Goal: Book appointment/travel/reservation

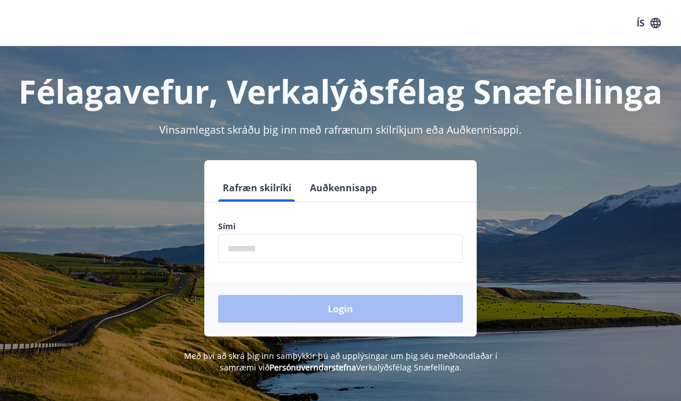
click at [294, 253] on input "phone" at bounding box center [340, 249] width 245 height 28
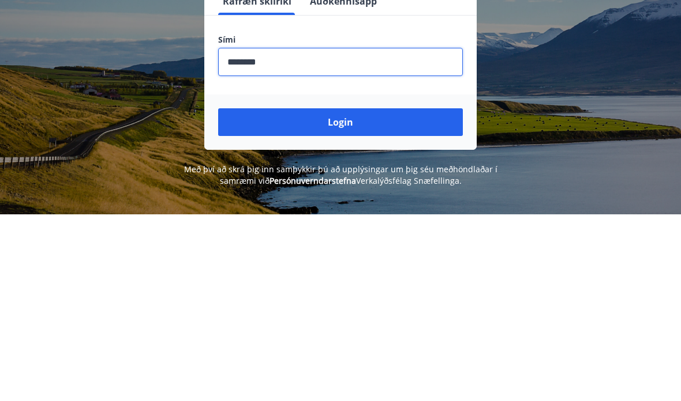
scroll to position [187, 0]
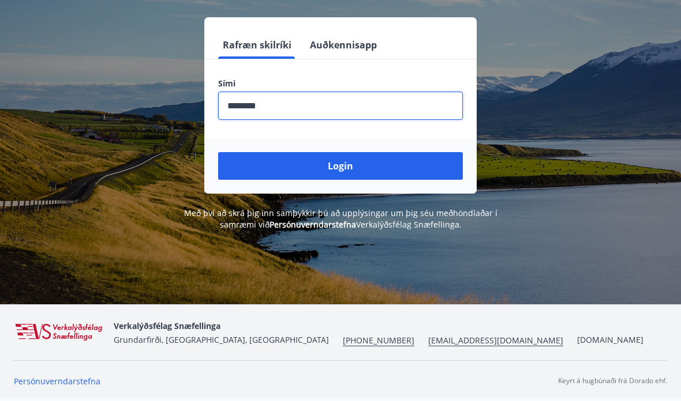
type input "********"
click at [347, 152] on button "Login" at bounding box center [340, 166] width 245 height 28
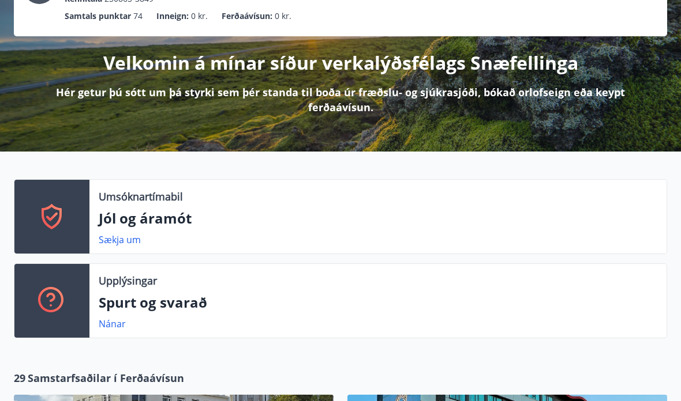
scroll to position [152, 0]
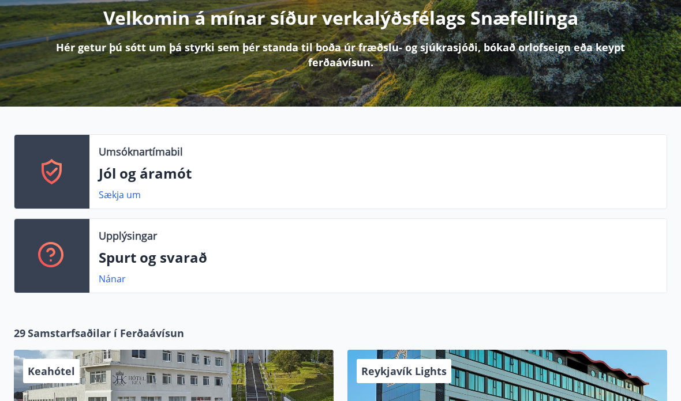
click at [170, 169] on p "Jól og áramót" at bounding box center [378, 174] width 558 height 20
click at [166, 156] on p "Umsóknartímabil" at bounding box center [141, 151] width 84 height 15
click at [126, 197] on link "Sækja um" at bounding box center [120, 195] width 42 height 13
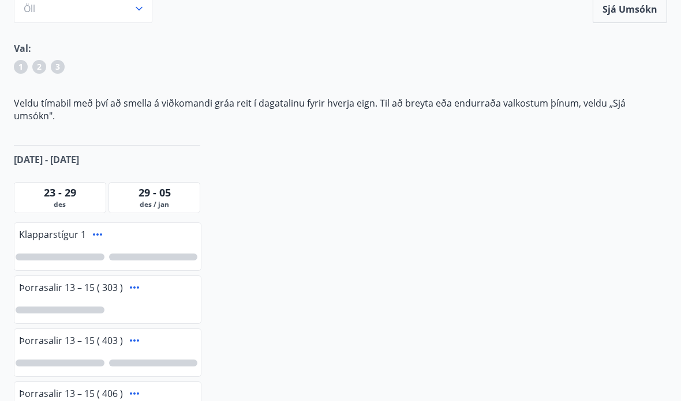
scroll to position [147, 0]
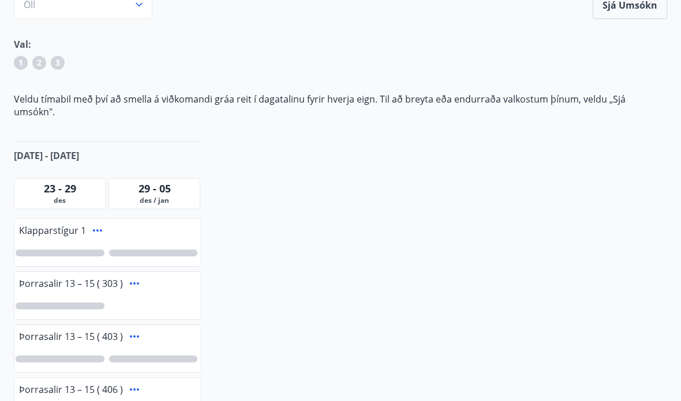
click at [77, 250] on div at bounding box center [60, 253] width 89 height 7
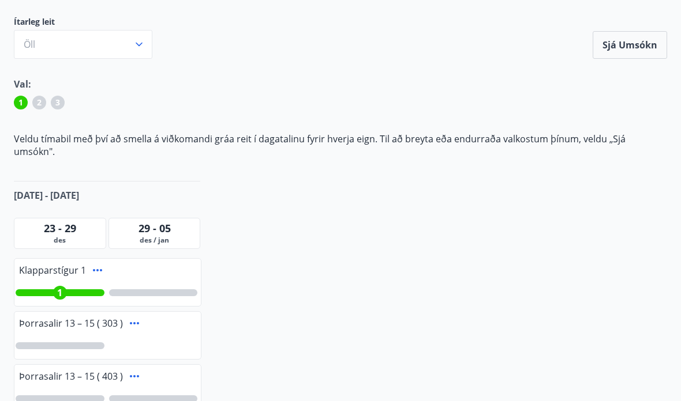
scroll to position [0, 0]
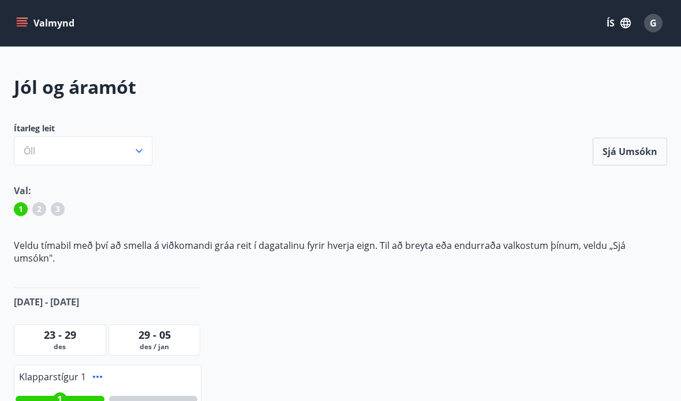
click at [46, 212] on div "1 2 3" at bounding box center [340, 211] width 653 height 18
click at [37, 209] on span "2" at bounding box center [39, 210] width 5 height 12
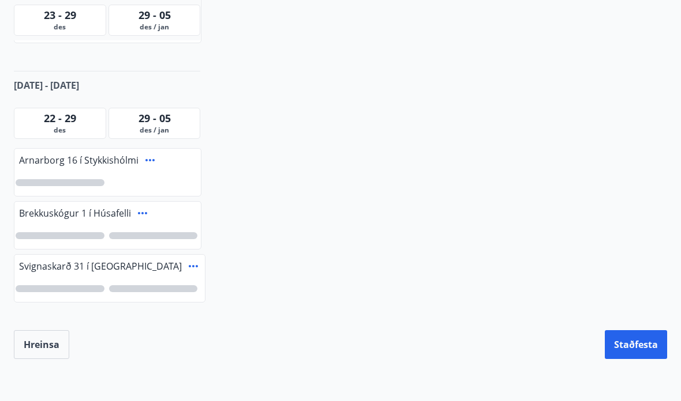
scroll to position [625, 0]
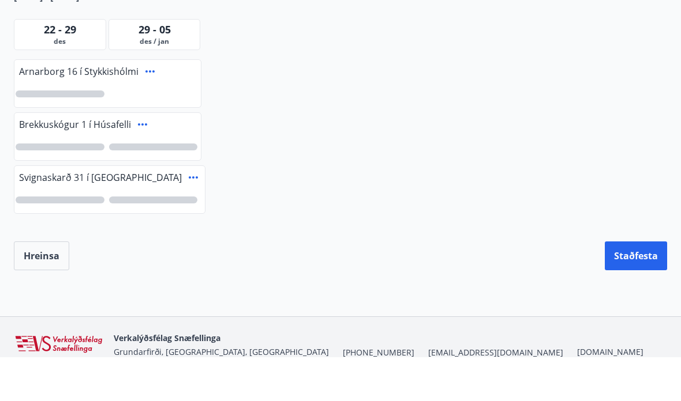
click at [633, 286] on button "Staðfesta" at bounding box center [635, 300] width 62 height 29
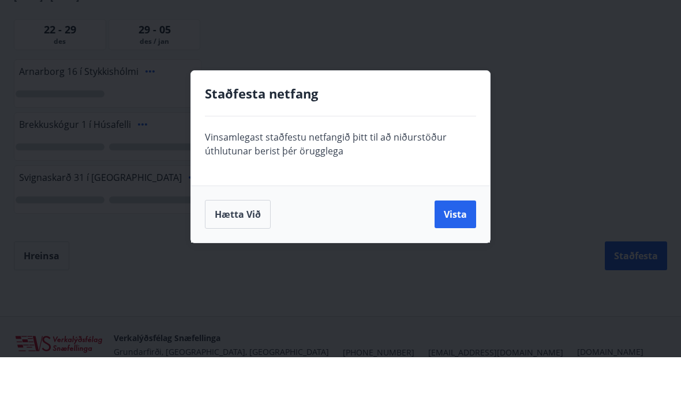
scroll to position [671, 0]
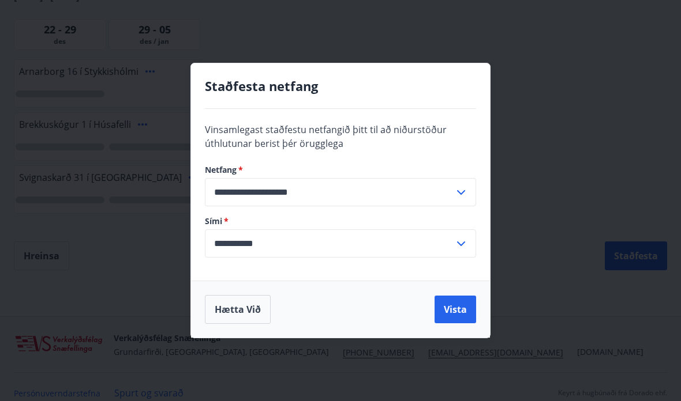
click at [457, 313] on button "Vista" at bounding box center [455, 310] width 42 height 28
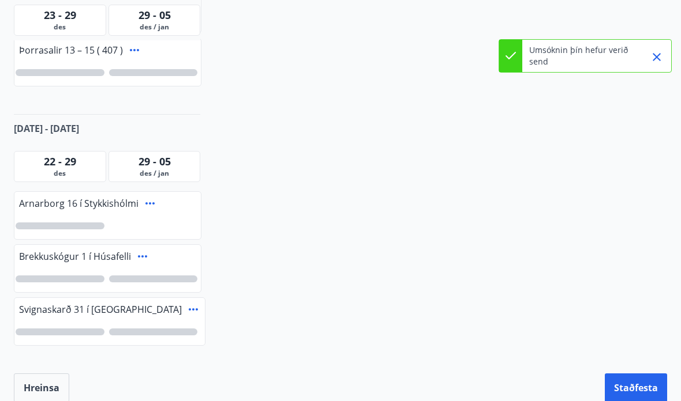
scroll to position [558, 0]
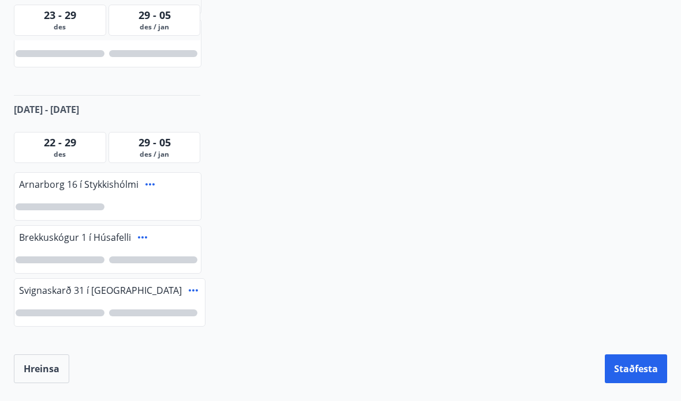
click at [629, 367] on button "Staðfesta" at bounding box center [635, 369] width 62 height 29
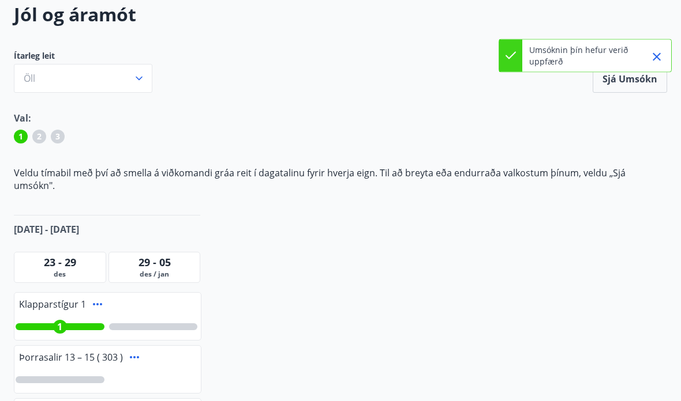
scroll to position [0, 0]
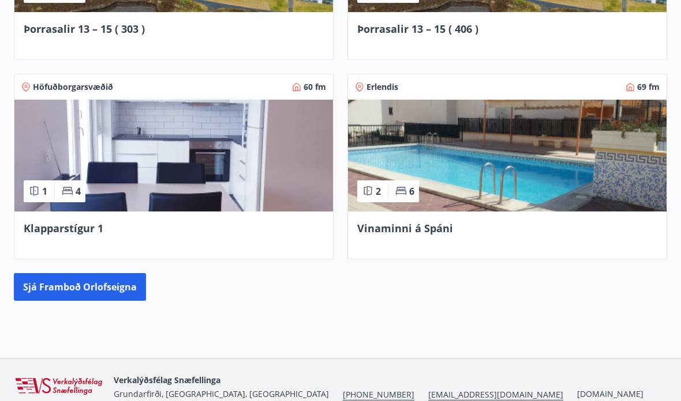
scroll to position [1002, 0]
click at [223, 160] on img at bounding box center [173, 156] width 318 height 112
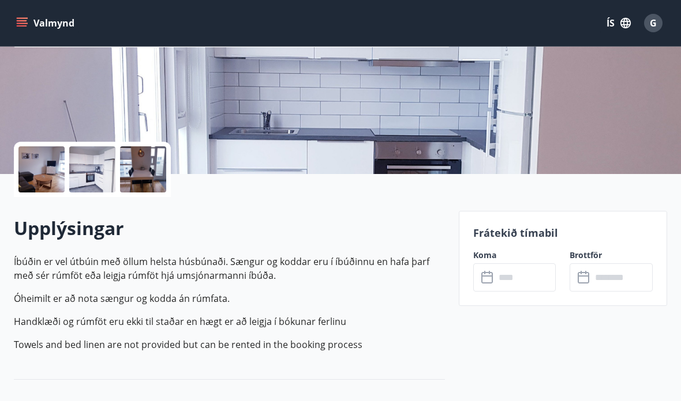
scroll to position [204, 0]
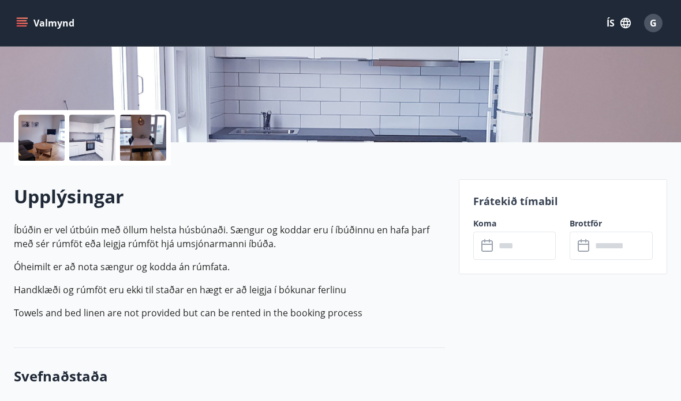
click at [485, 247] on icon at bounding box center [488, 246] width 14 height 14
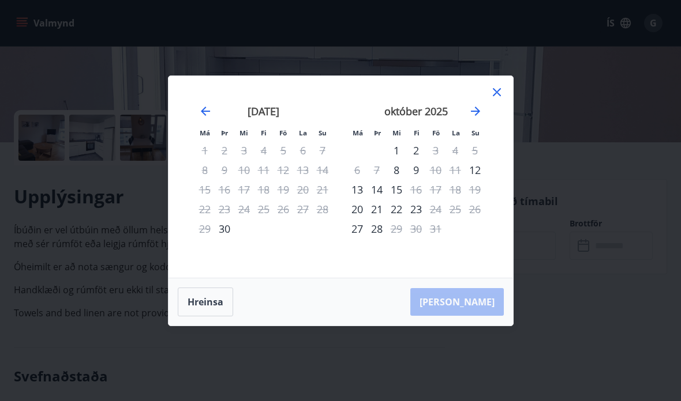
click at [476, 118] on icon "Move forward to switch to the next month." at bounding box center [475, 111] width 14 height 14
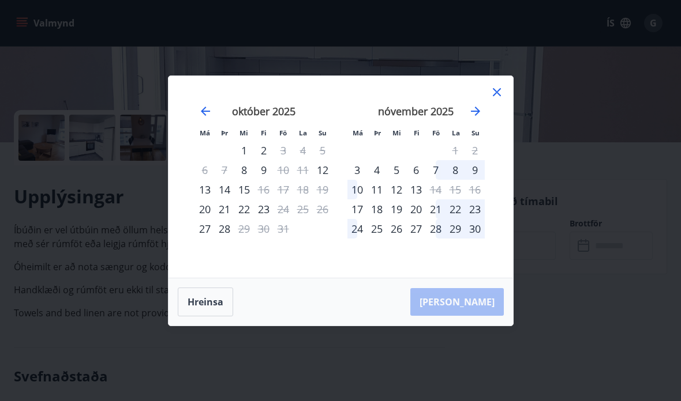
click at [281, 180] on div "10" at bounding box center [283, 170] width 20 height 20
click at [321, 180] on div "12" at bounding box center [323, 170] width 20 height 20
click at [320, 180] on div "12" at bounding box center [323, 170] width 20 height 20
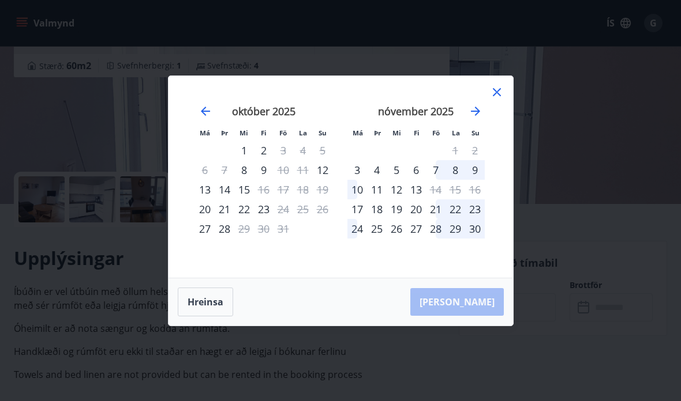
click at [206, 292] on button "Hreinsa" at bounding box center [205, 302] width 55 height 29
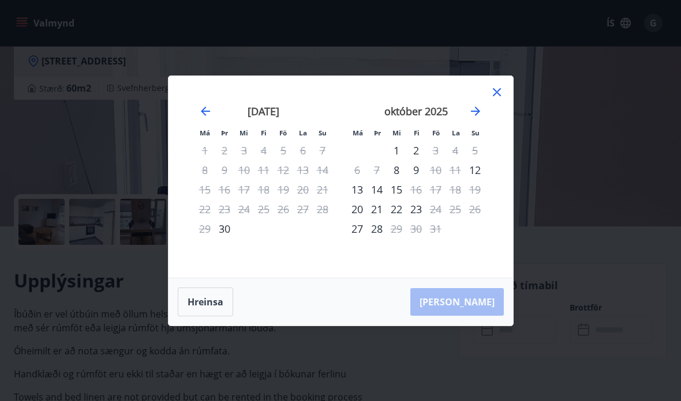
scroll to position [119, 0]
click at [468, 171] on div "12" at bounding box center [475, 170] width 20 height 20
click at [496, 86] on icon at bounding box center [497, 92] width 14 height 14
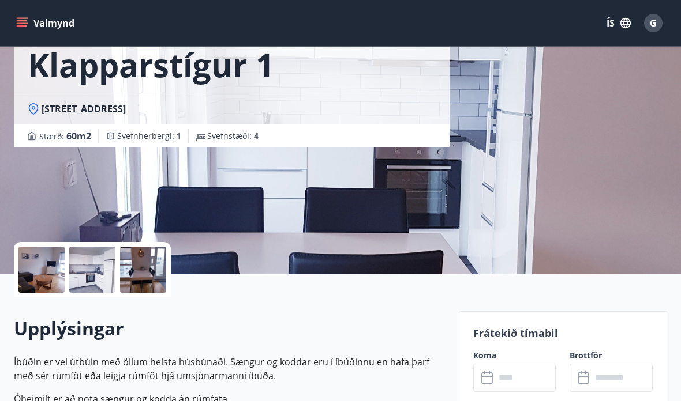
scroll to position [0, 0]
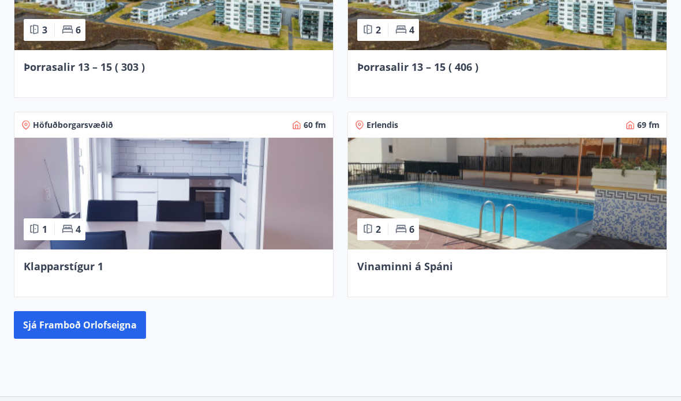
scroll to position [961, 0]
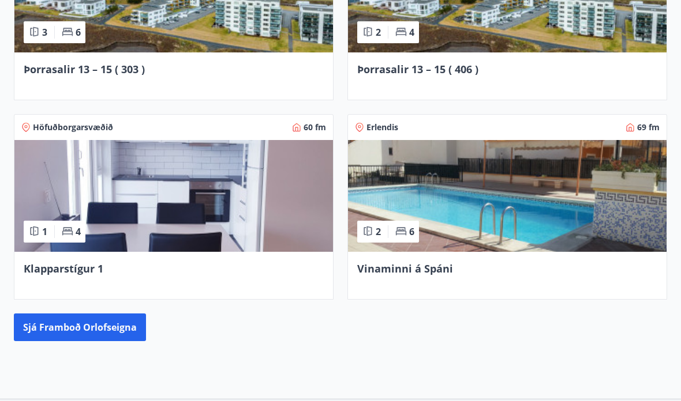
click at [282, 217] on img at bounding box center [173, 197] width 318 height 112
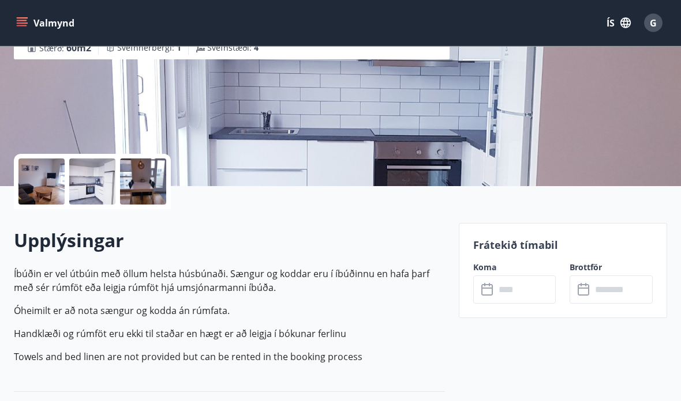
scroll to position [185, 0]
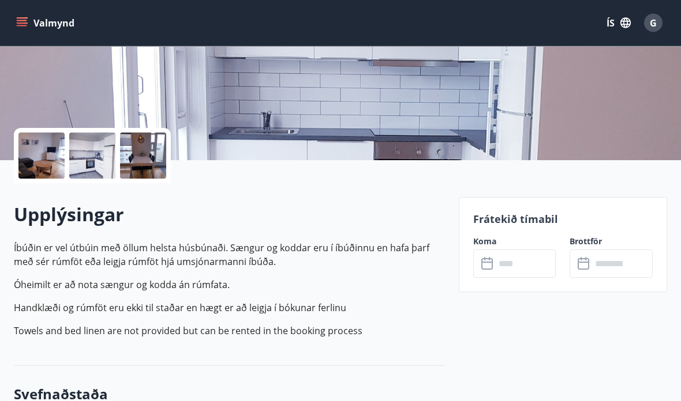
click at [491, 258] on icon at bounding box center [488, 265] width 14 height 14
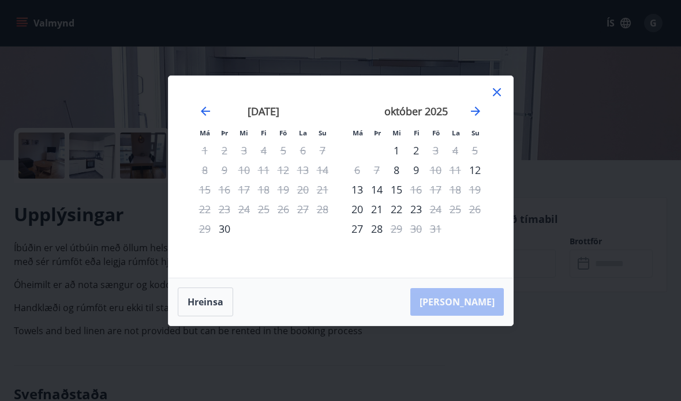
click at [478, 116] on icon "Move forward to switch to the next month." at bounding box center [475, 111] width 9 height 9
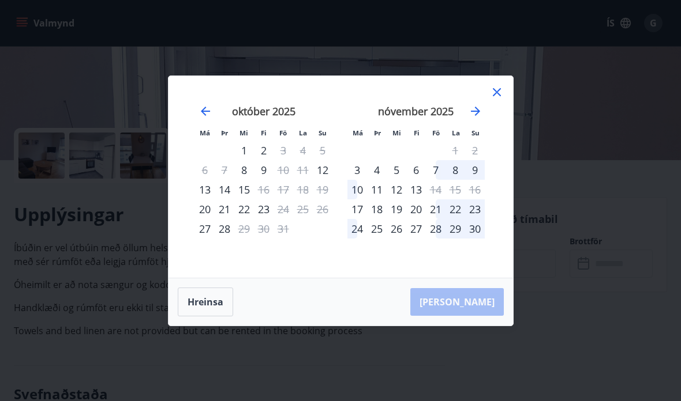
click at [363, 180] on div "3" at bounding box center [357, 170] width 20 height 20
click at [365, 180] on div "3" at bounding box center [357, 170] width 20 height 20
click at [363, 180] on div "3" at bounding box center [357, 170] width 20 height 20
click at [361, 180] on div "3" at bounding box center [357, 170] width 20 height 20
click at [384, 180] on div "4" at bounding box center [377, 170] width 20 height 20
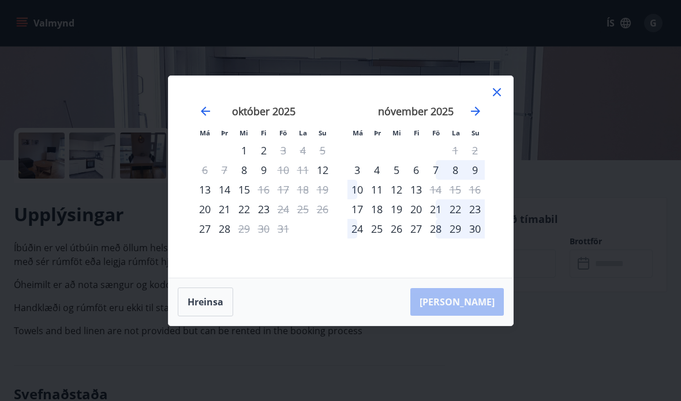
click at [500, 99] on icon at bounding box center [497, 92] width 14 height 14
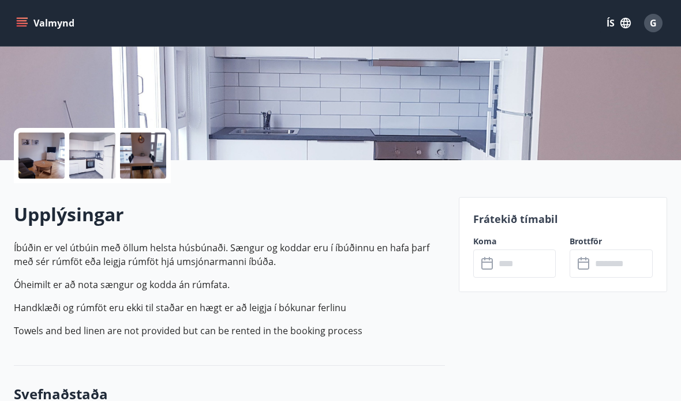
click at [489, 262] on icon at bounding box center [487, 262] width 12 height 1
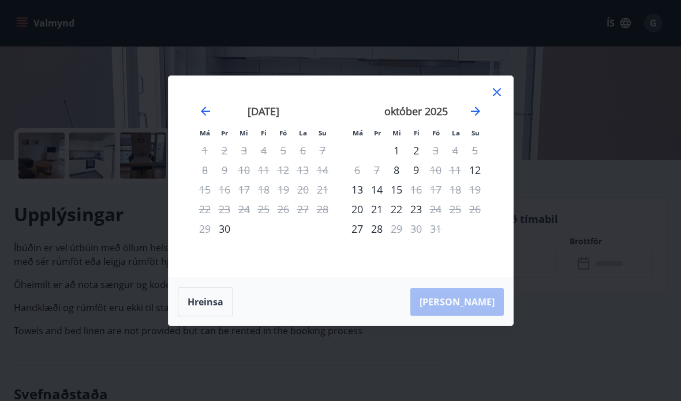
click at [497, 93] on icon at bounding box center [496, 92] width 2 height 2
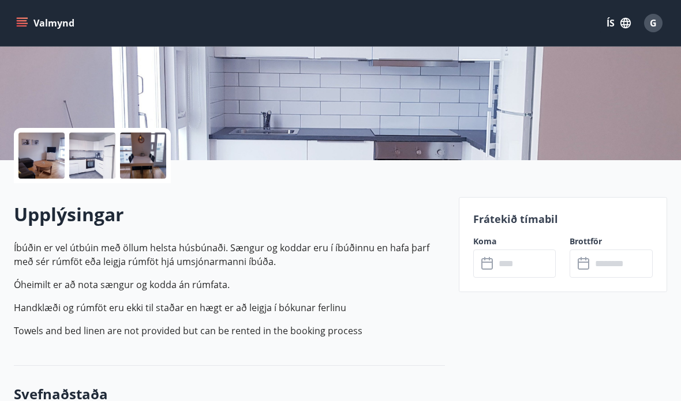
click at [483, 267] on icon at bounding box center [488, 264] width 14 height 14
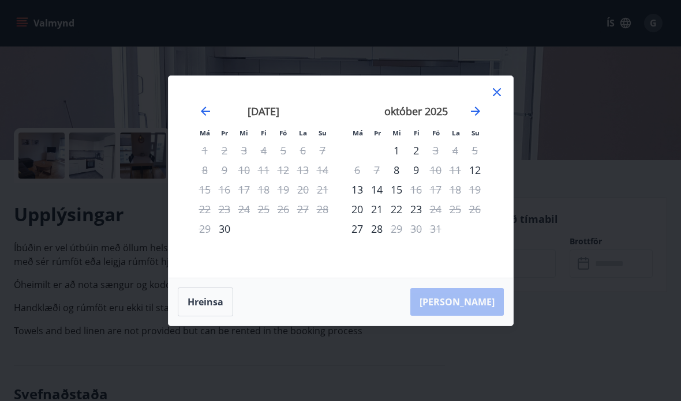
click at [474, 118] on icon "Move forward to switch to the next month." at bounding box center [475, 111] width 14 height 14
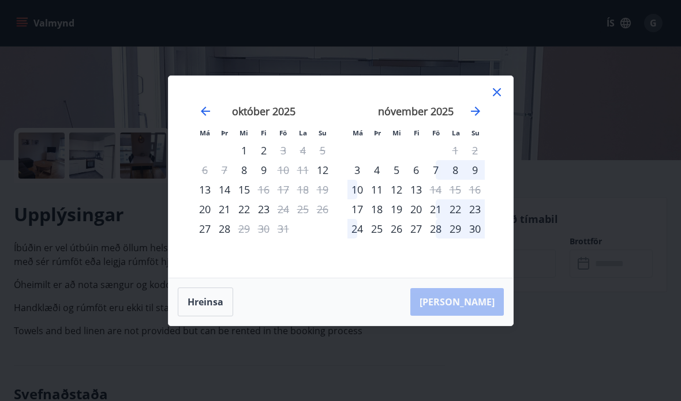
click at [363, 180] on div "3" at bounding box center [357, 170] width 20 height 20
click at [209, 317] on button "Hreinsa" at bounding box center [205, 302] width 55 height 29
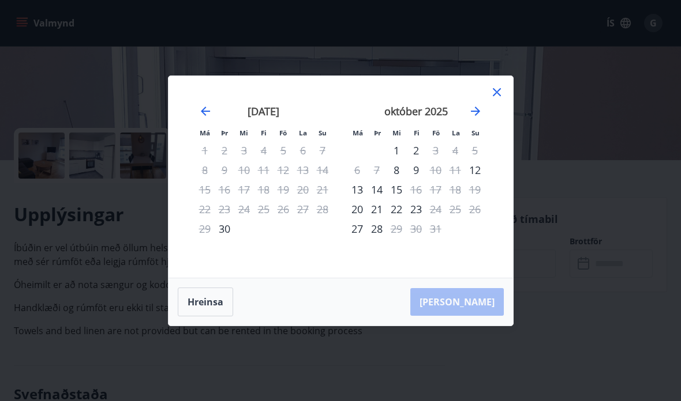
click at [477, 116] on icon "Move forward to switch to the next month." at bounding box center [475, 111] width 9 height 9
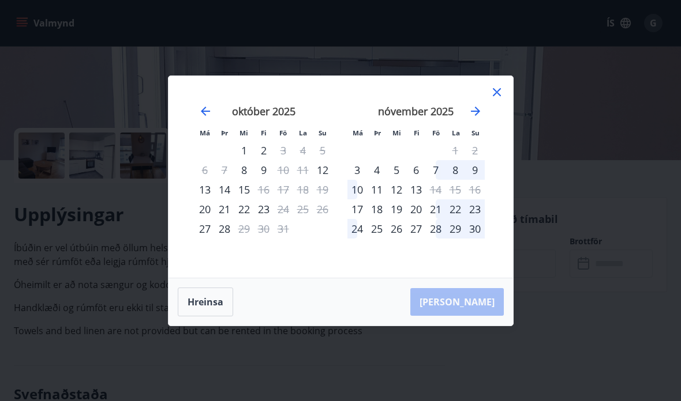
click at [358, 180] on div "3" at bounding box center [357, 170] width 20 height 20
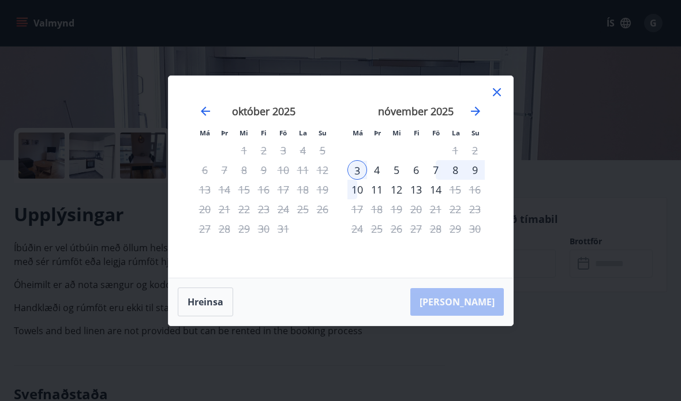
click at [381, 180] on div "4" at bounding box center [377, 170] width 20 height 20
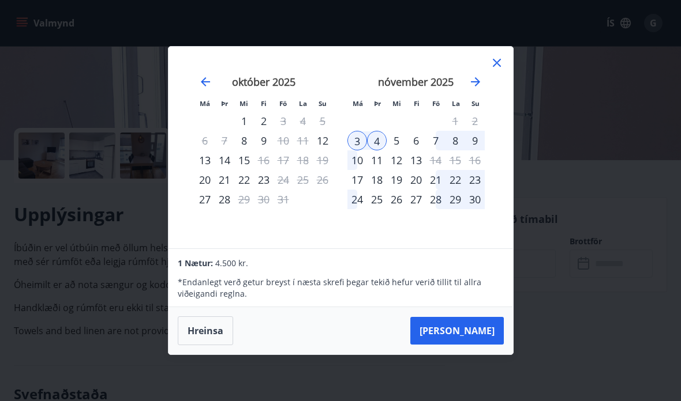
click at [399, 151] on div "5" at bounding box center [396, 141] width 20 height 20
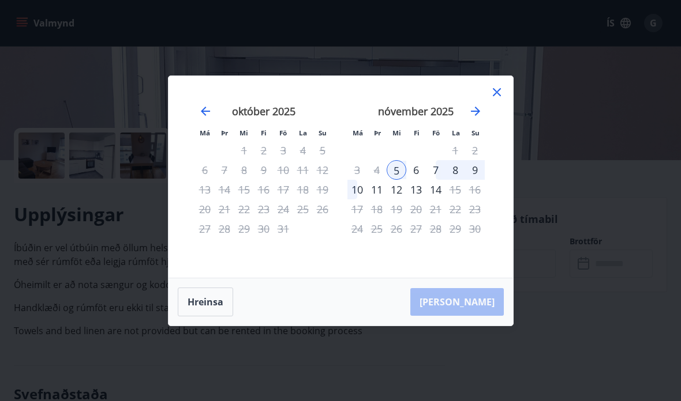
click at [480, 326] on div "[PERSON_NAME]" at bounding box center [340, 302] width 344 height 47
click at [498, 96] on icon at bounding box center [497, 92] width 8 height 8
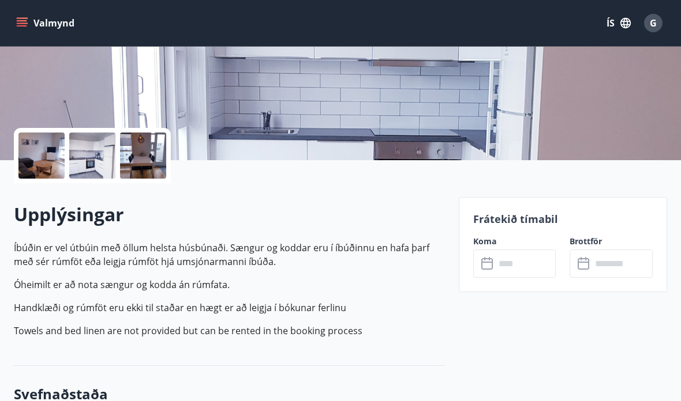
click at [495, 263] on input "text" at bounding box center [525, 264] width 61 height 28
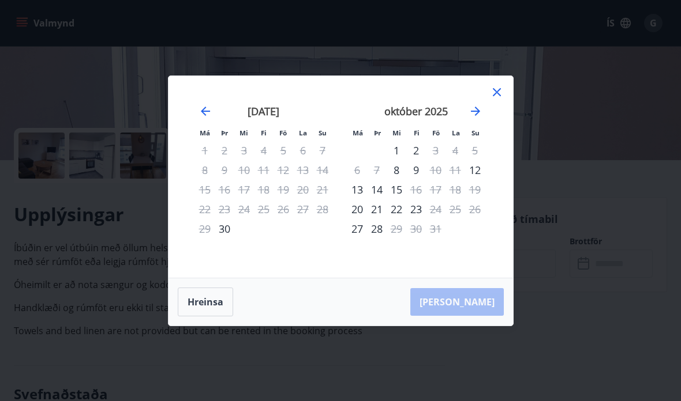
click at [479, 118] on icon "Move forward to switch to the next month." at bounding box center [475, 111] width 14 height 14
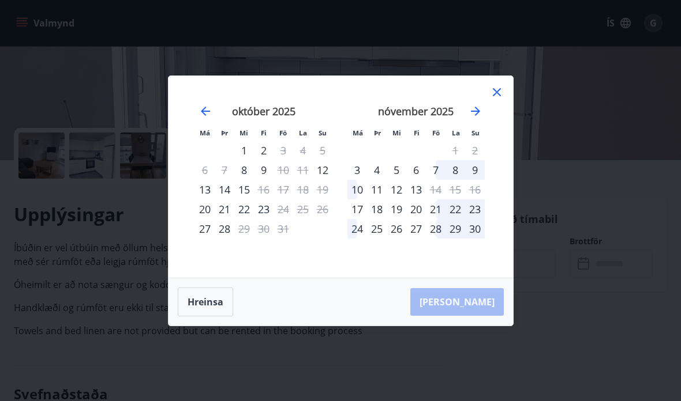
click at [200, 118] on icon "Move backward to switch to the previous month." at bounding box center [205, 111] width 14 height 14
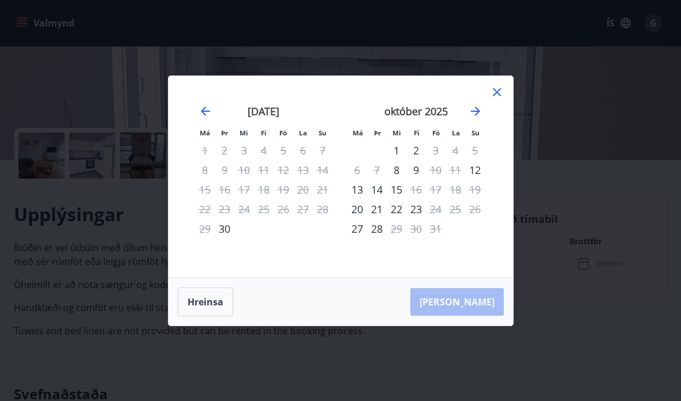
click at [480, 118] on icon "Move forward to switch to the next month." at bounding box center [475, 111] width 14 height 14
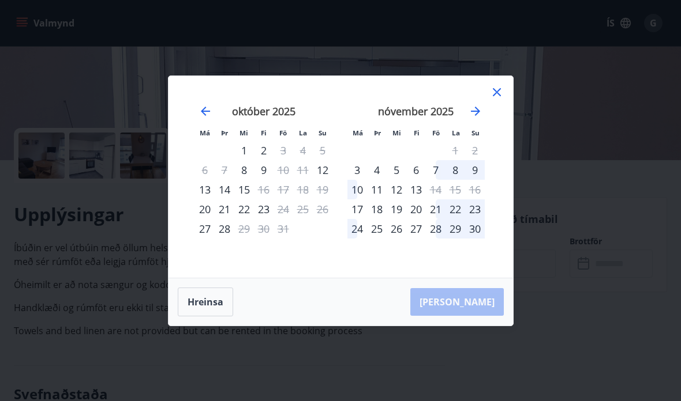
click at [353, 180] on div "3" at bounding box center [357, 170] width 20 height 20
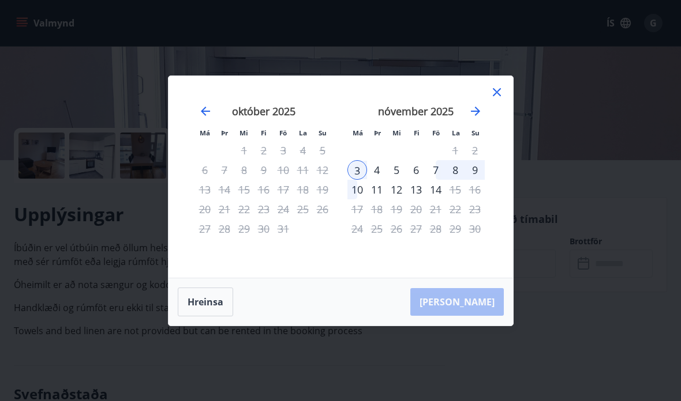
click at [482, 324] on div "[PERSON_NAME]" at bounding box center [340, 302] width 344 height 47
click at [398, 180] on div "5" at bounding box center [396, 170] width 20 height 20
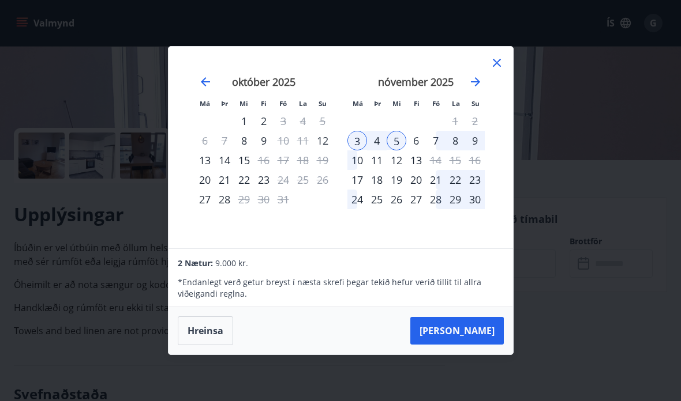
click at [380, 151] on div "4" at bounding box center [377, 141] width 20 height 20
click at [351, 151] on div "3" at bounding box center [357, 141] width 20 height 20
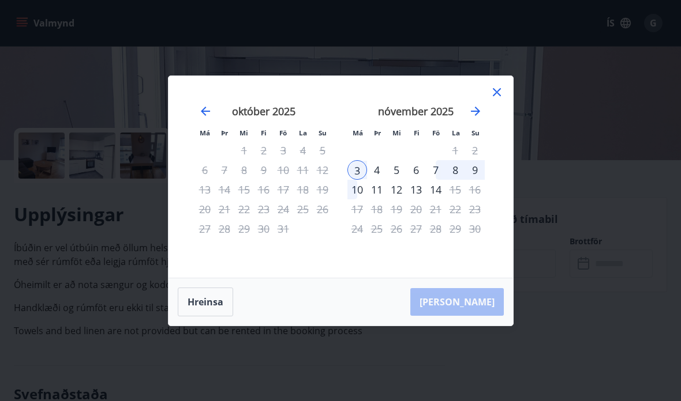
click at [376, 180] on div "4" at bounding box center [377, 170] width 20 height 20
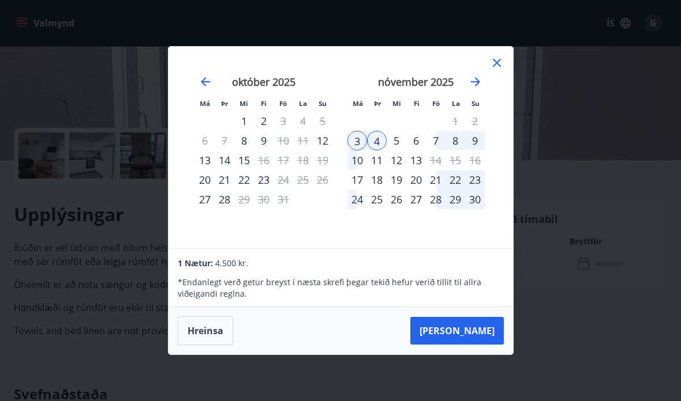
click at [476, 345] on button "[PERSON_NAME]" at bounding box center [456, 331] width 93 height 28
click at [478, 345] on button "[PERSON_NAME]" at bounding box center [456, 331] width 93 height 28
click at [396, 151] on div "5" at bounding box center [396, 141] width 20 height 20
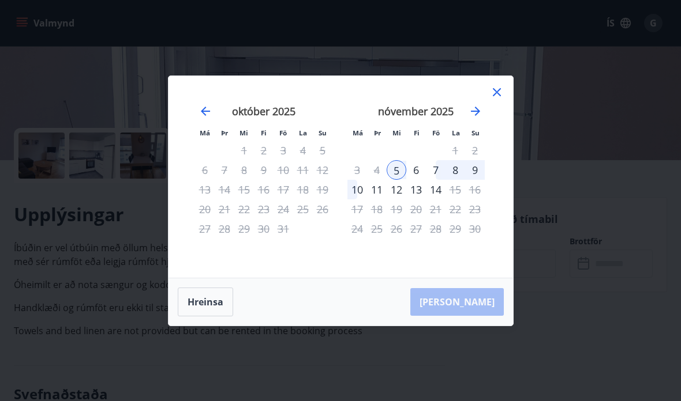
click at [476, 326] on div "[PERSON_NAME]" at bounding box center [340, 302] width 344 height 47
click at [493, 99] on icon at bounding box center [497, 92] width 14 height 14
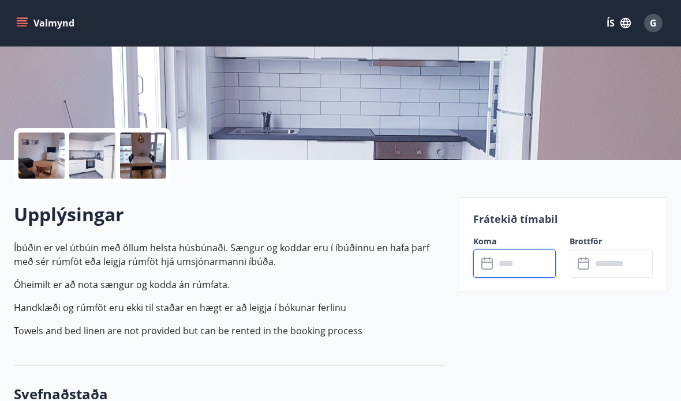
click at [489, 268] on icon at bounding box center [488, 264] width 14 height 14
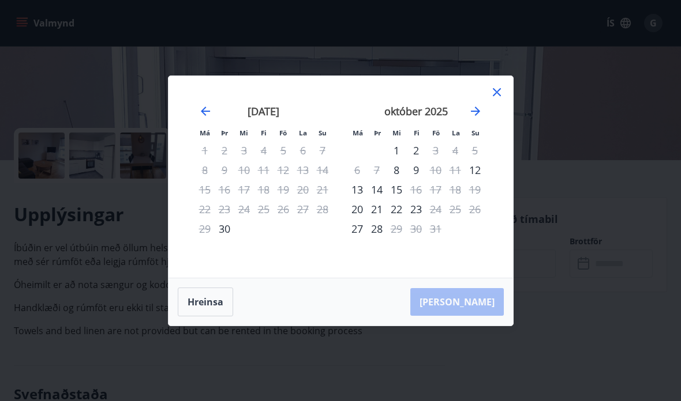
click at [480, 118] on icon "Move forward to switch to the next month." at bounding box center [475, 111] width 14 height 14
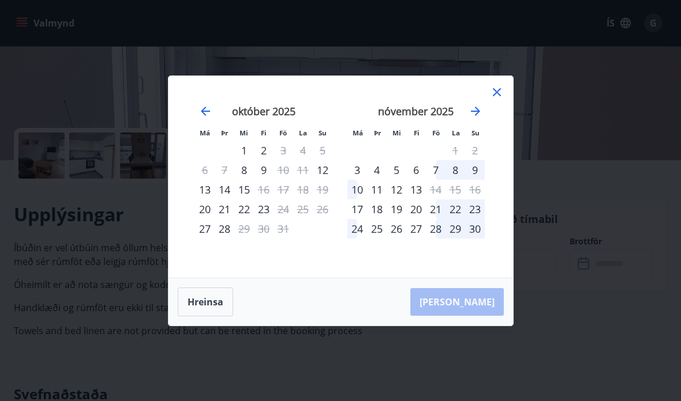
click at [358, 180] on div "3" at bounding box center [357, 170] width 20 height 20
click at [360, 180] on div "3" at bounding box center [357, 170] width 20 height 20
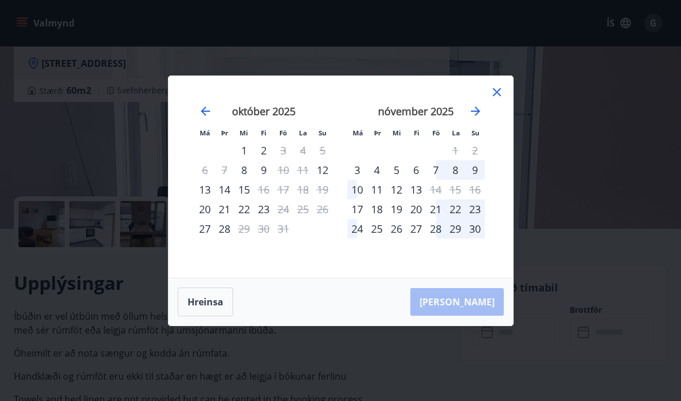
scroll to position [117, 0]
click at [212, 109] on icon "Move backward to switch to the previous month." at bounding box center [205, 111] width 14 height 14
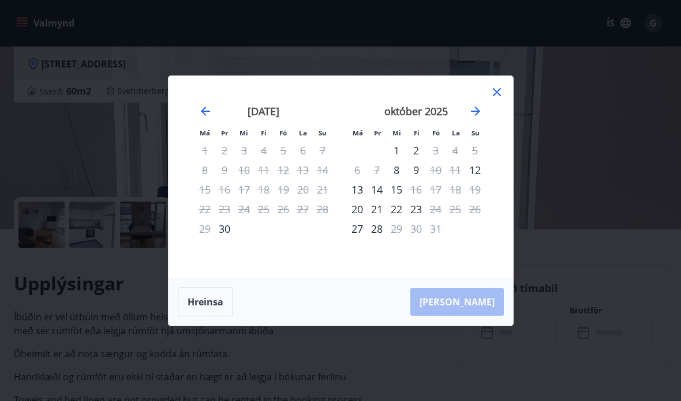
click at [502, 85] on icon at bounding box center [497, 92] width 14 height 14
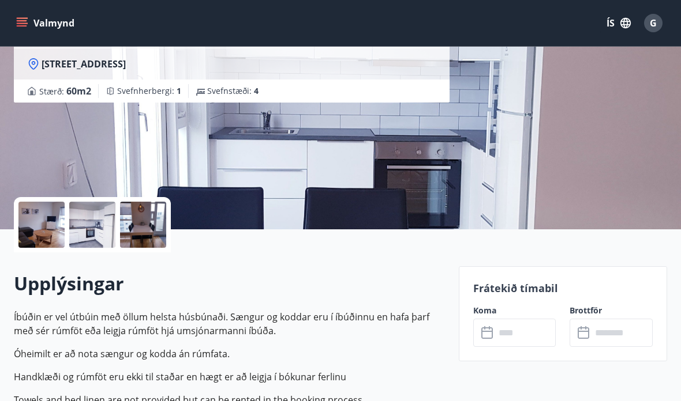
click at [527, 343] on input "text" at bounding box center [525, 333] width 61 height 28
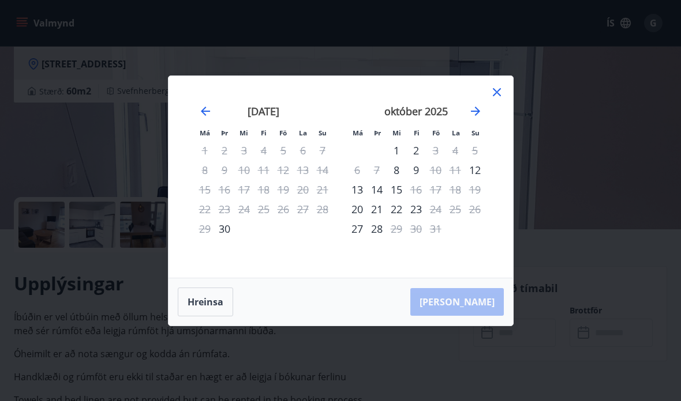
click at [474, 113] on icon "Move forward to switch to the next month." at bounding box center [475, 111] width 14 height 14
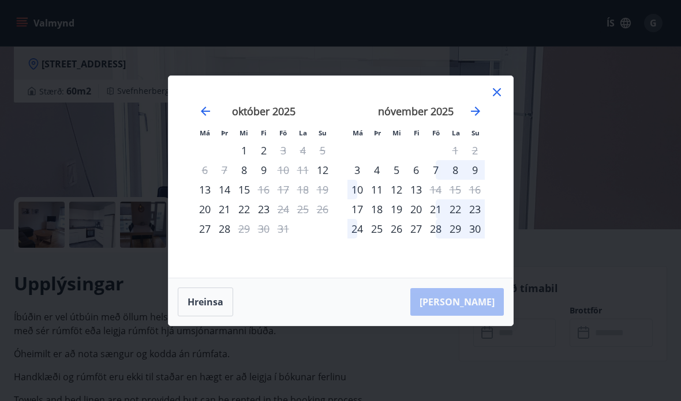
click at [359, 168] on div "3" at bounding box center [357, 170] width 20 height 20
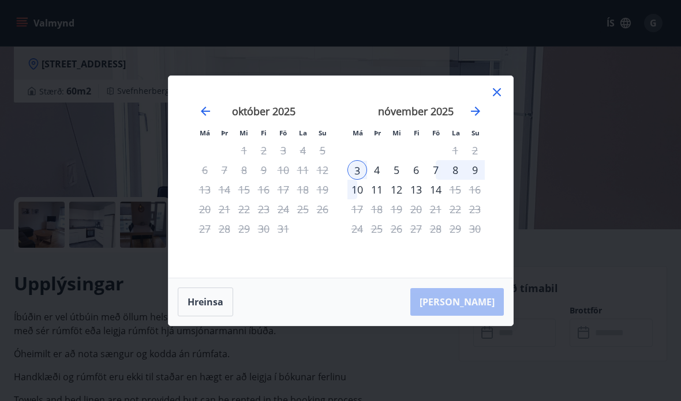
click at [398, 168] on div "5" at bounding box center [396, 170] width 20 height 20
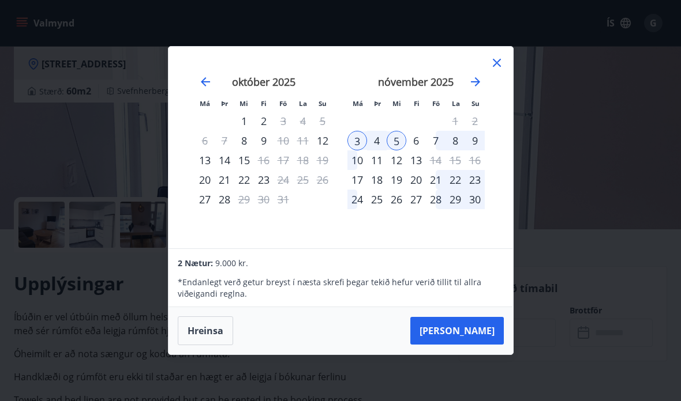
click at [484, 333] on button "[PERSON_NAME]" at bounding box center [456, 331] width 93 height 28
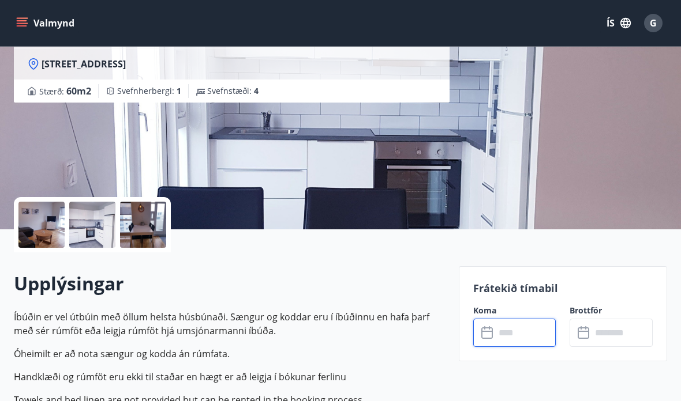
type input "******"
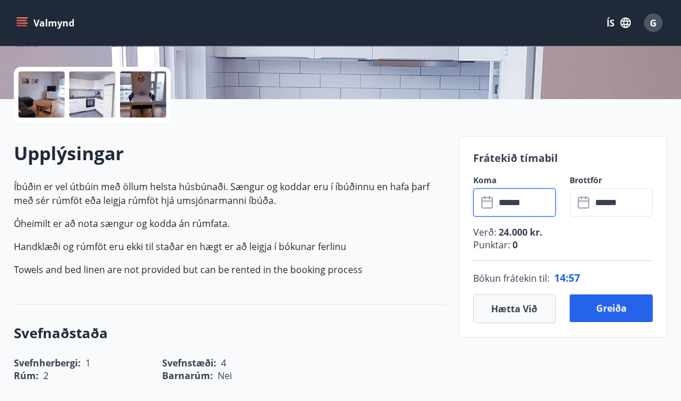
scroll to position [247, 0]
click at [511, 313] on button "Hætta við" at bounding box center [514, 309] width 83 height 29
